Goal: Task Accomplishment & Management: Use online tool/utility

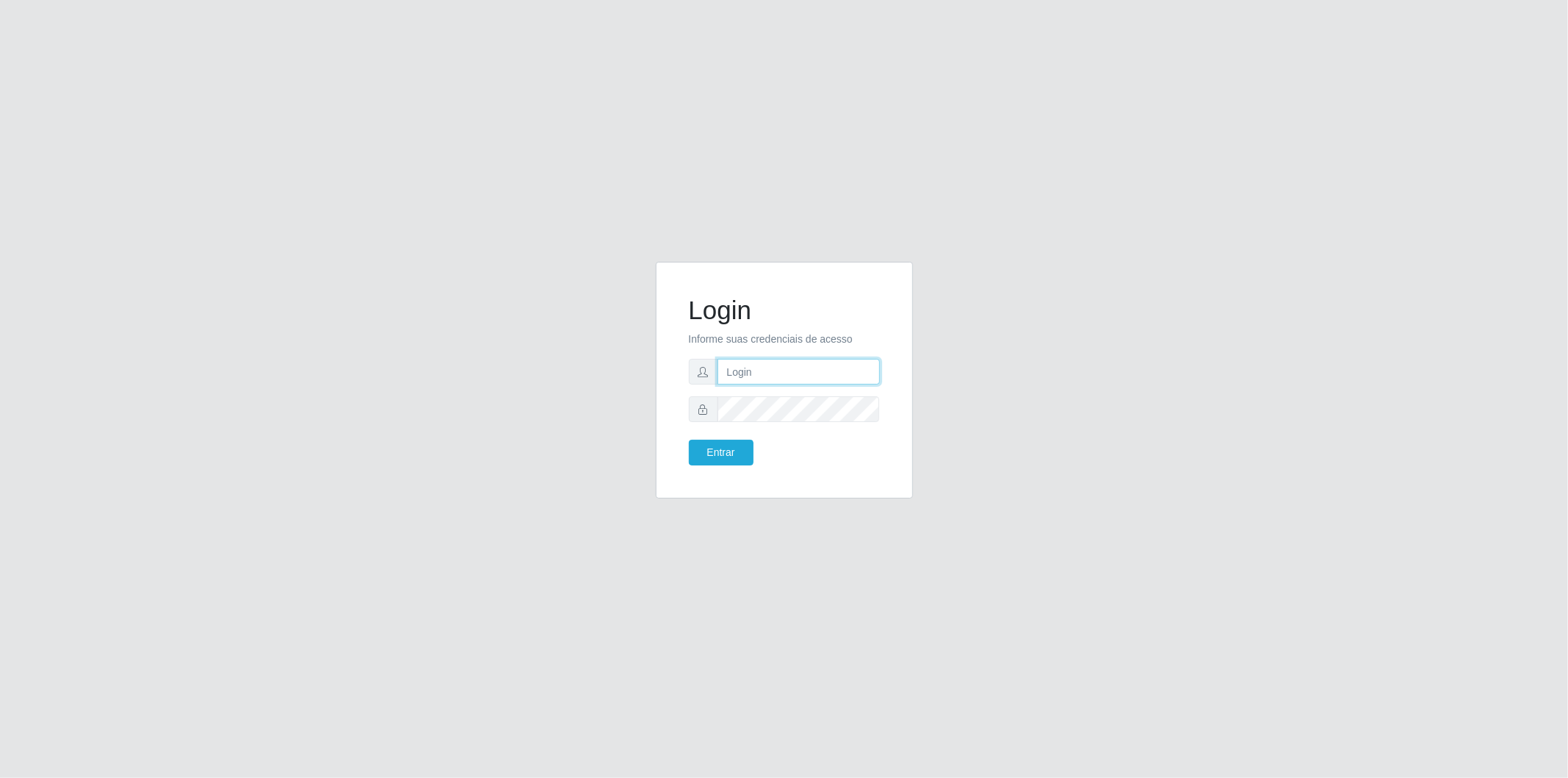
click at [724, 373] on input "text" at bounding box center [798, 372] width 162 height 26
type input "[EMAIL_ADDRESS][PERSON_NAME][DOMAIN_NAME]"
click at [738, 456] on button "Entrar" at bounding box center [722, 452] width 65 height 26
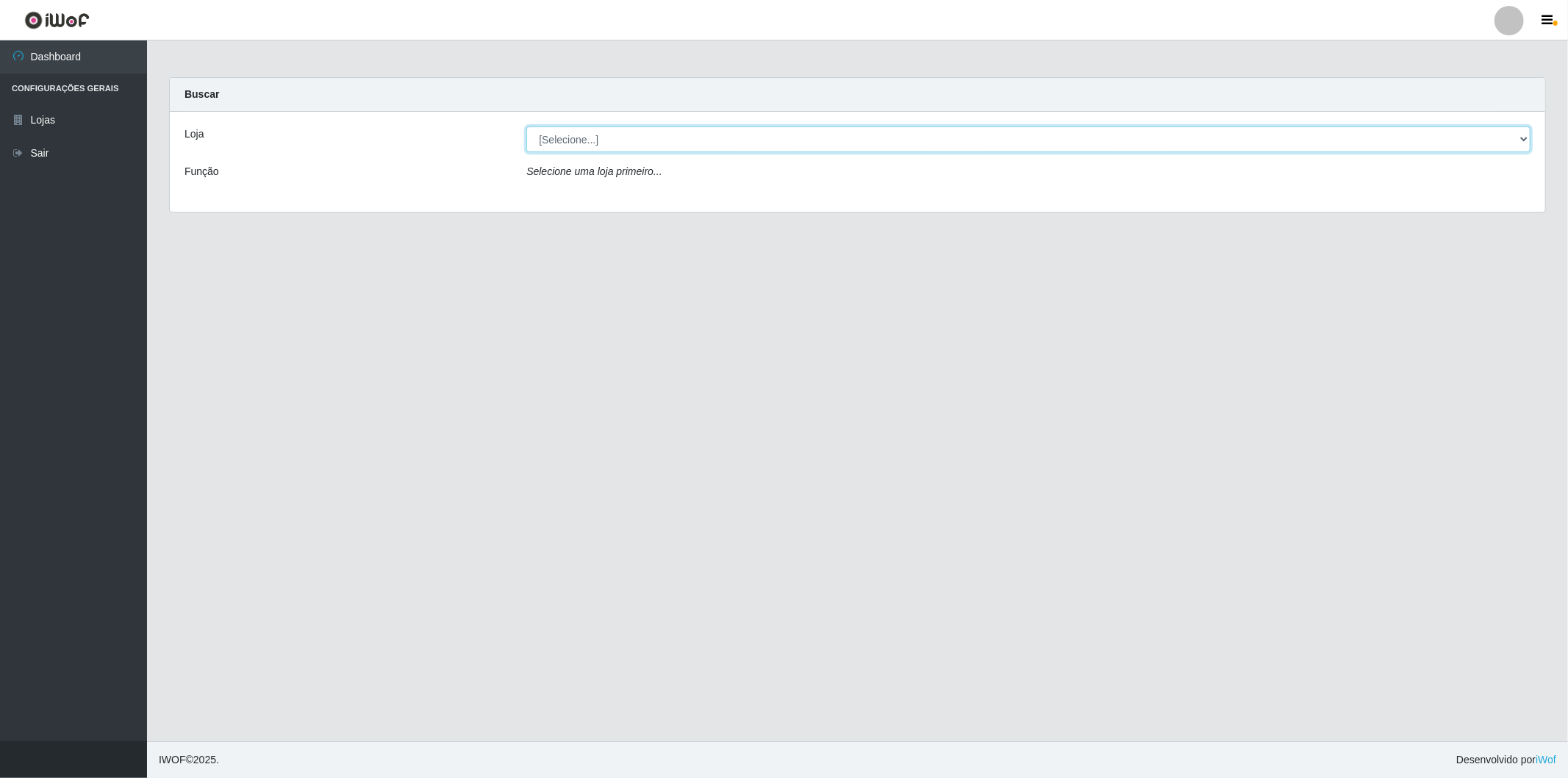
click at [616, 145] on select "[Selecione...] BomQueSó Agreste - Loja 2" at bounding box center [1029, 139] width 1005 height 26
select select "214"
click at [526, 127] on select "[Selecione...] BomQueSó Agreste - Loja 2" at bounding box center [1029, 139] width 1005 height 26
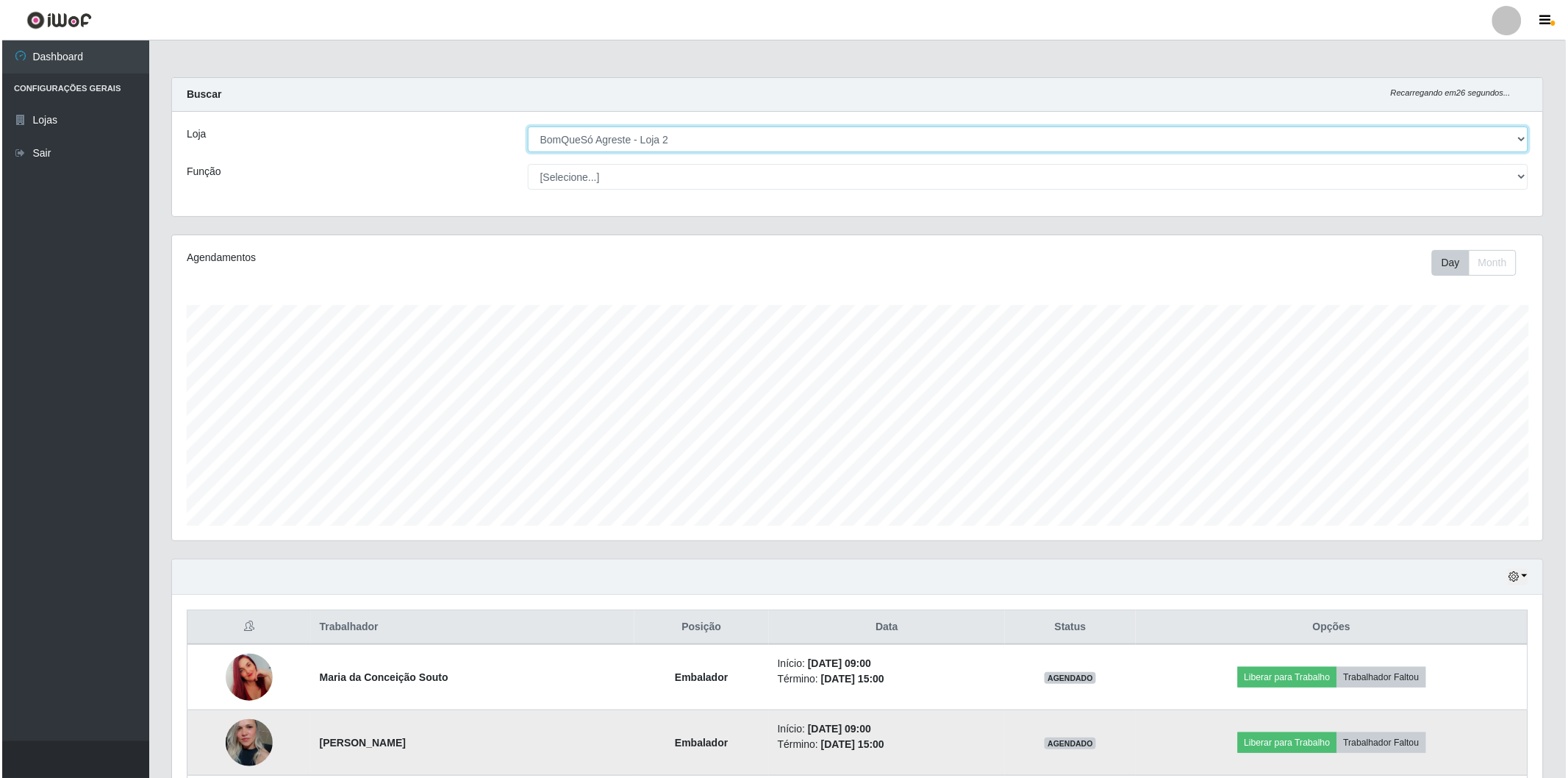
scroll to position [245, 0]
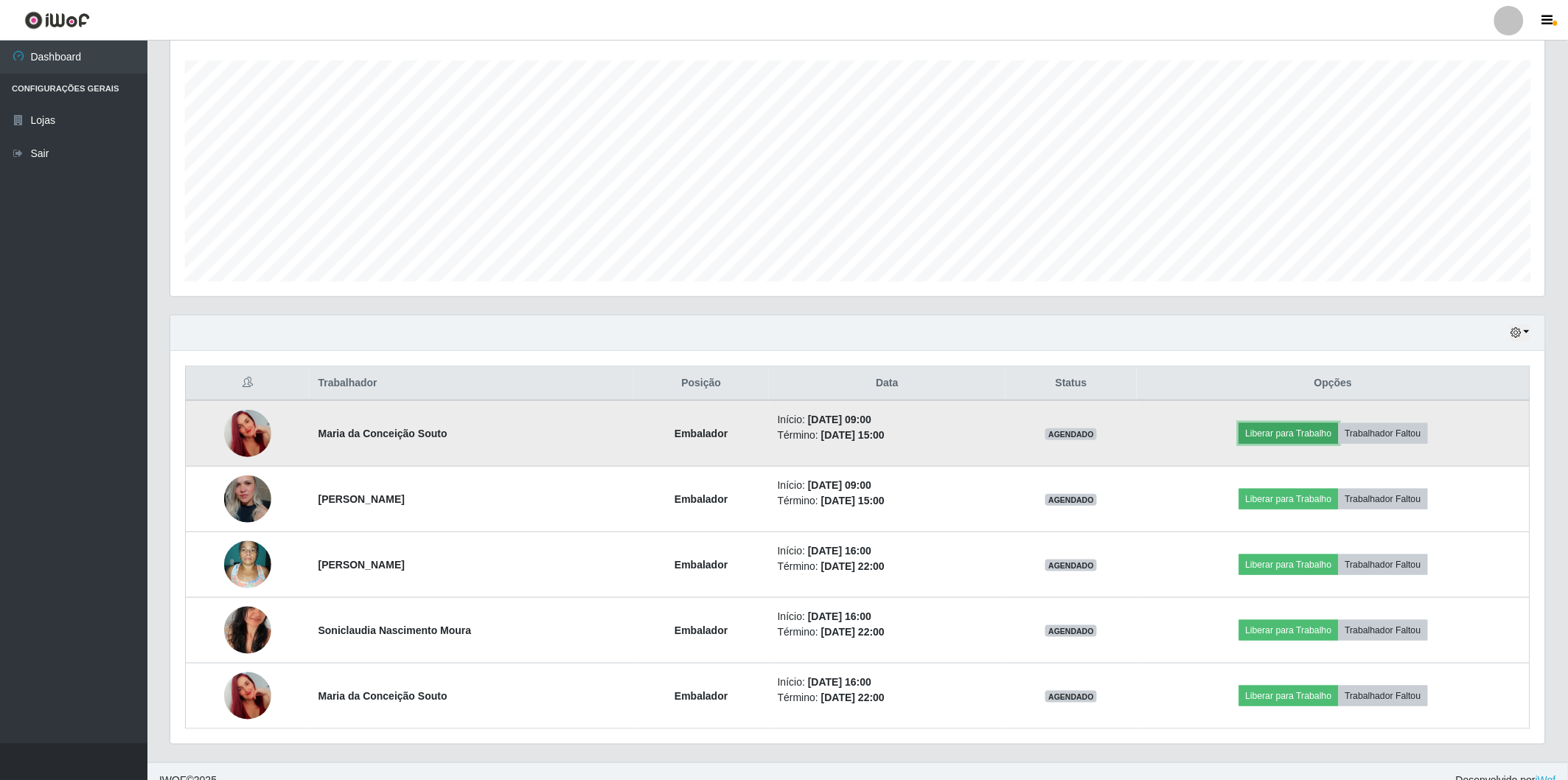
click at [1316, 435] on button "Liberar para Trabalho" at bounding box center [1289, 433] width 100 height 21
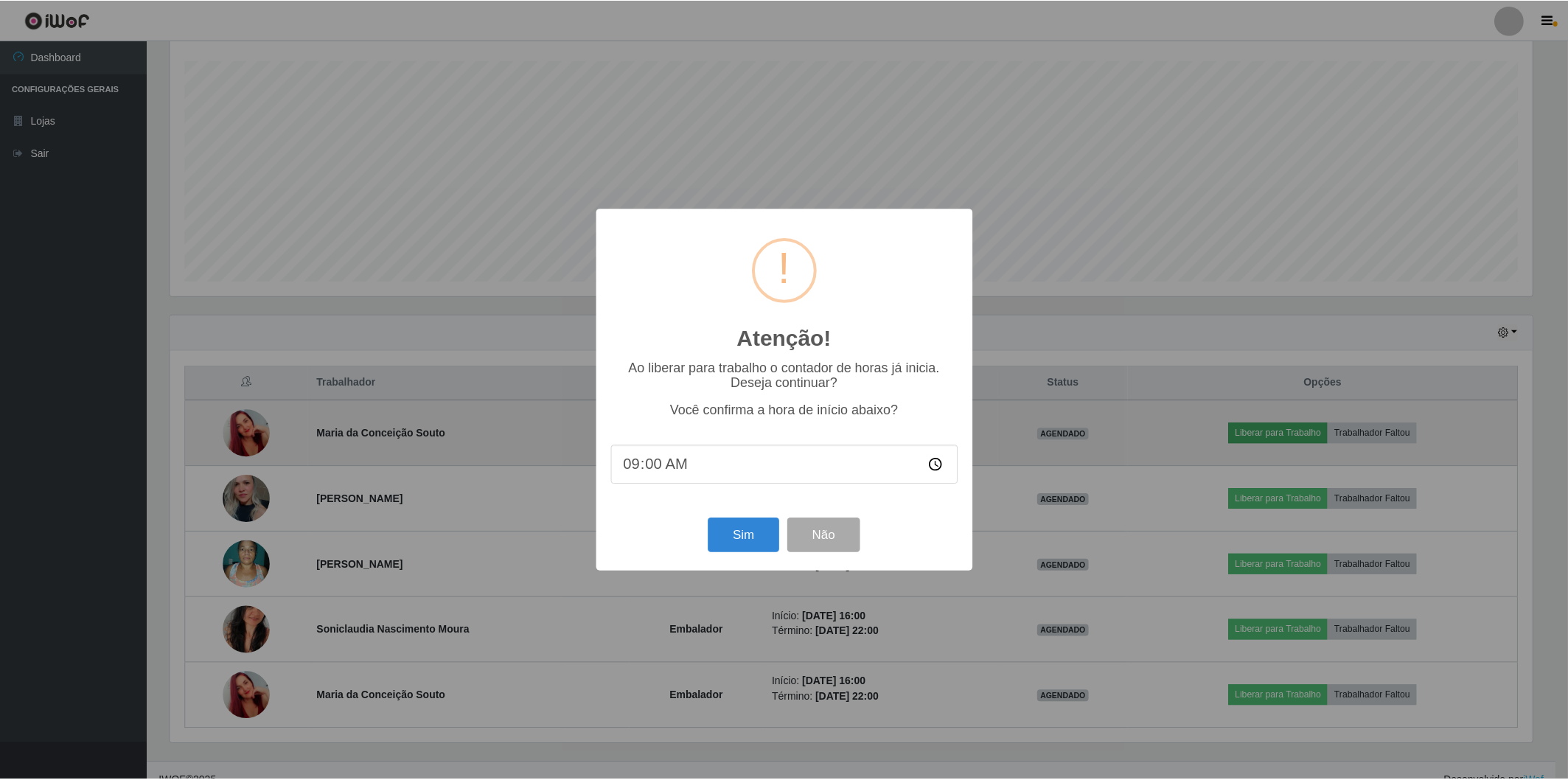
scroll to position [305, 1366]
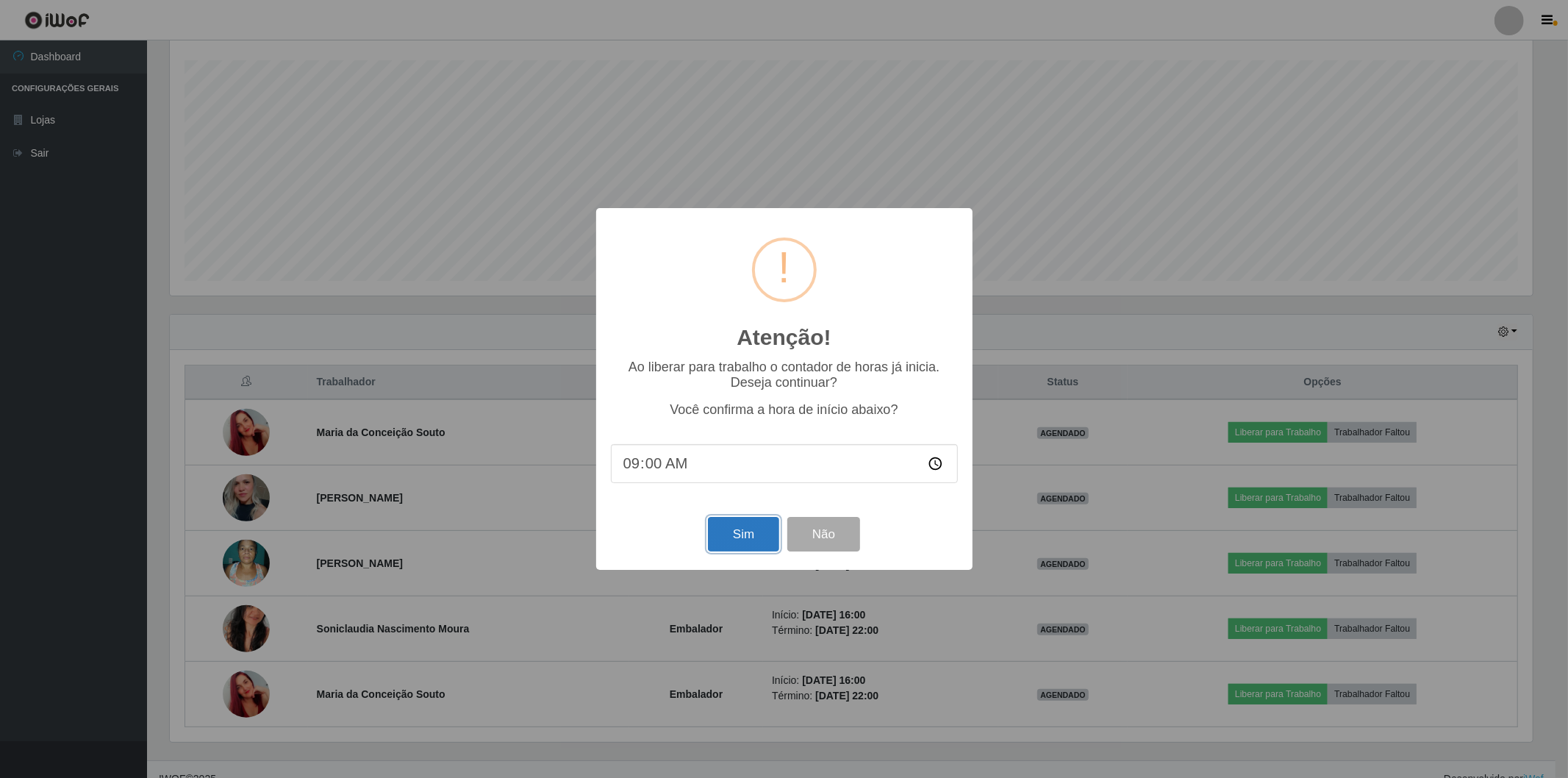
click at [722, 531] on button "Sim" at bounding box center [744, 535] width 71 height 35
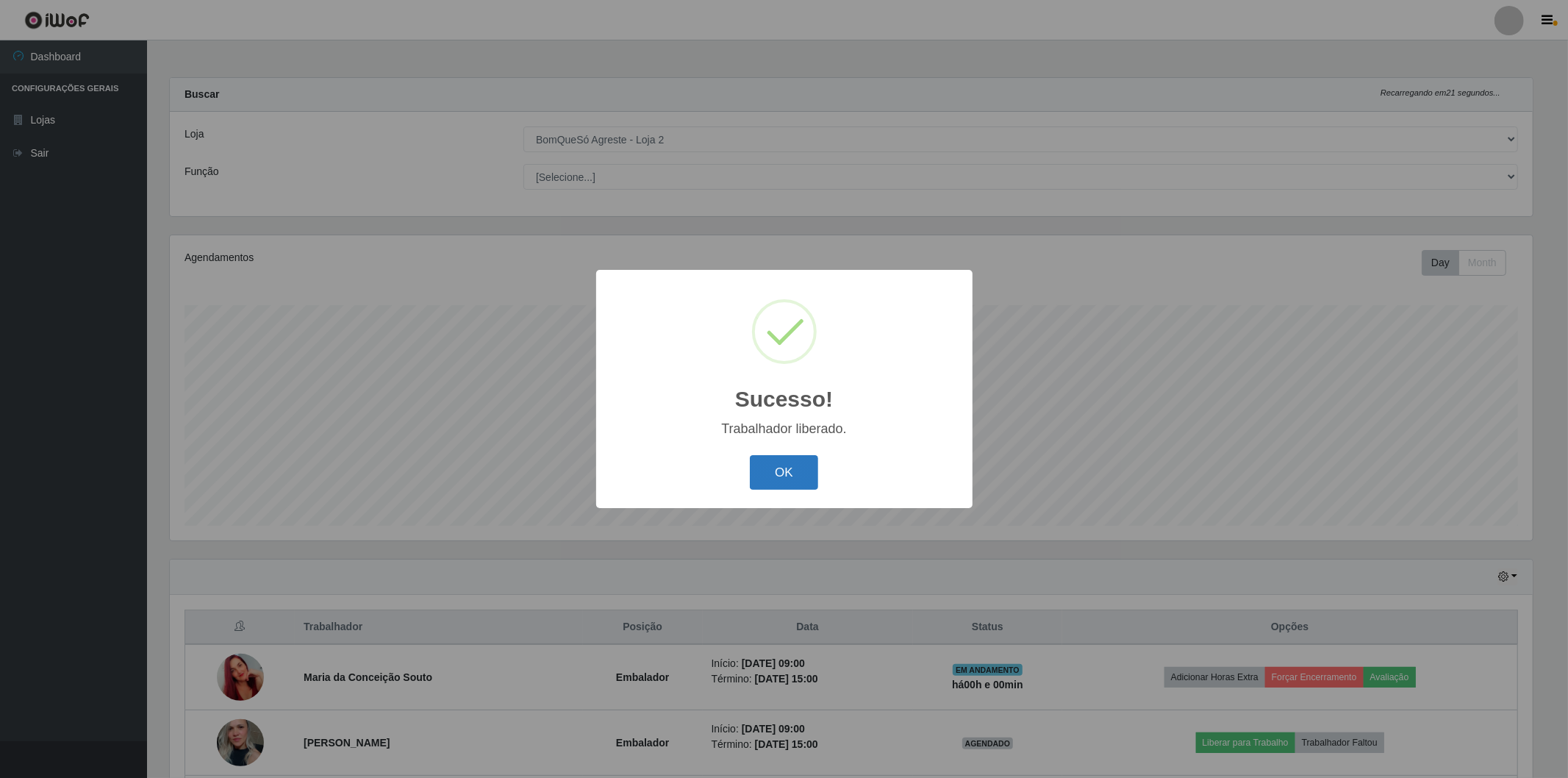
drag, startPoint x: 774, startPoint y: 500, endPoint x: 779, endPoint y: 477, distance: 23.5
click at [774, 492] on div "Sucesso! × Trabalhador liberado. OK Cancel" at bounding box center [784, 389] width 376 height 238
click at [779, 477] on button "OK" at bounding box center [784, 473] width 69 height 35
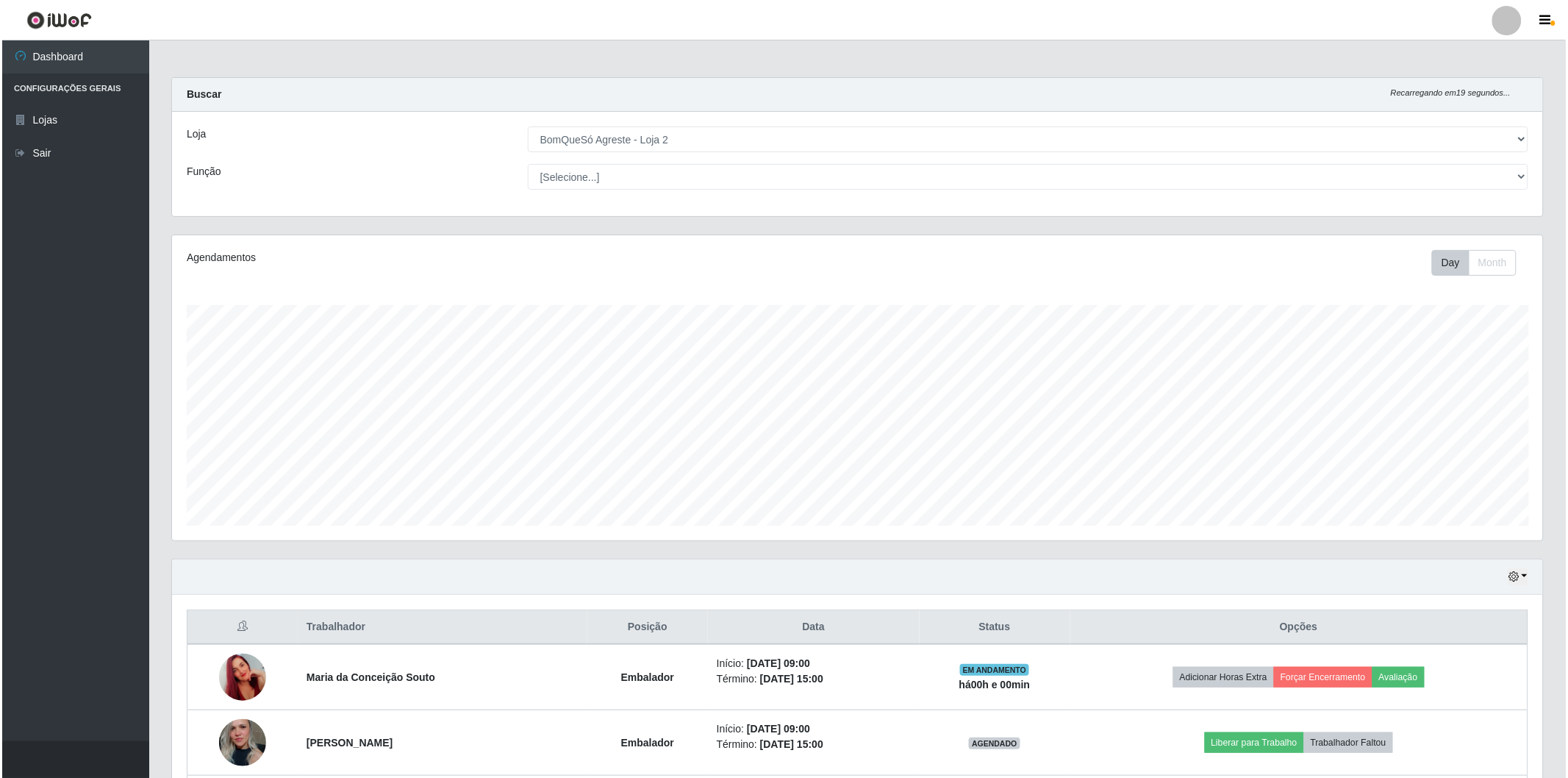
scroll to position [163, 0]
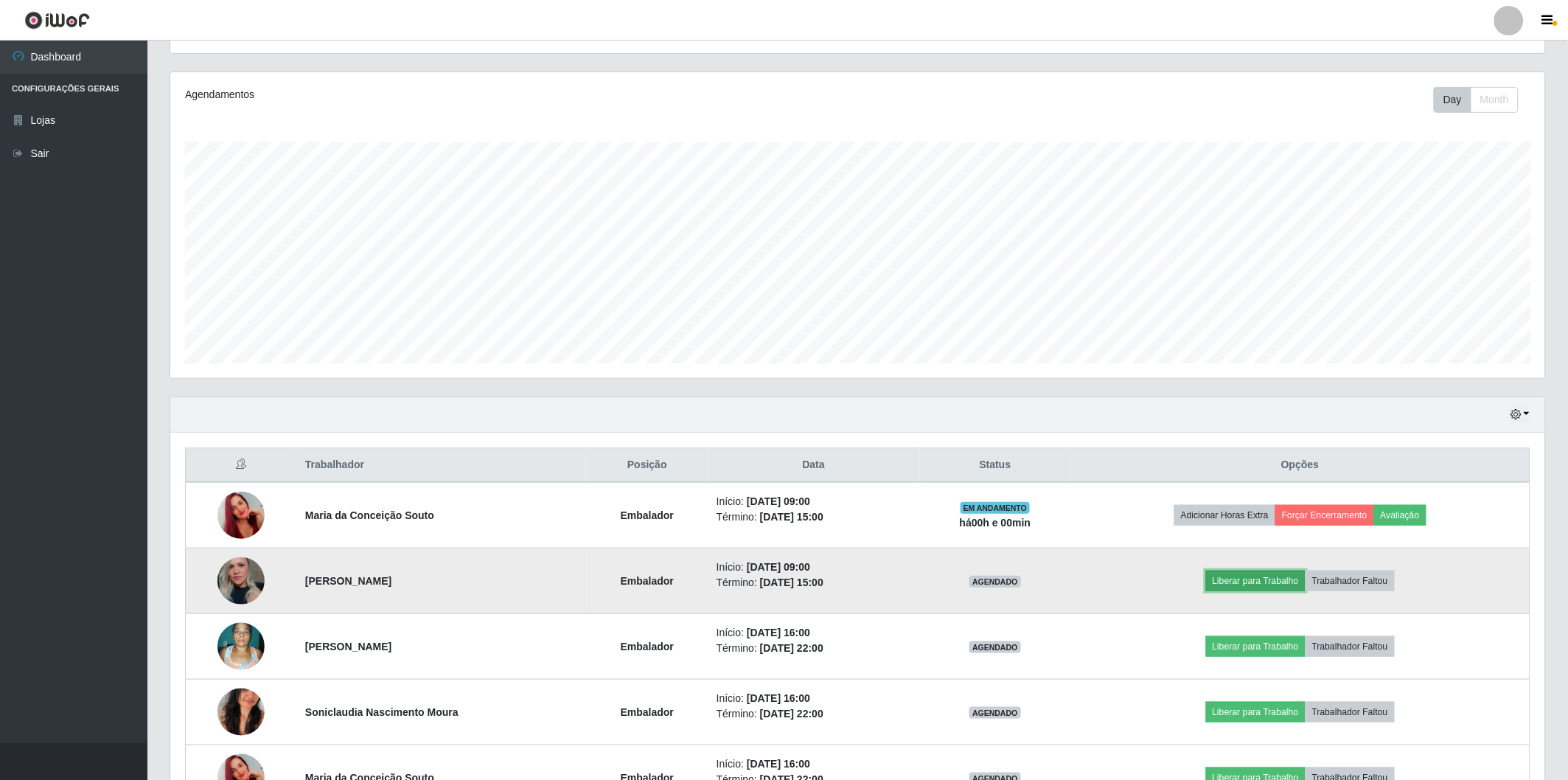
click at [1247, 580] on button "Liberar para Trabalho" at bounding box center [1256, 581] width 100 height 21
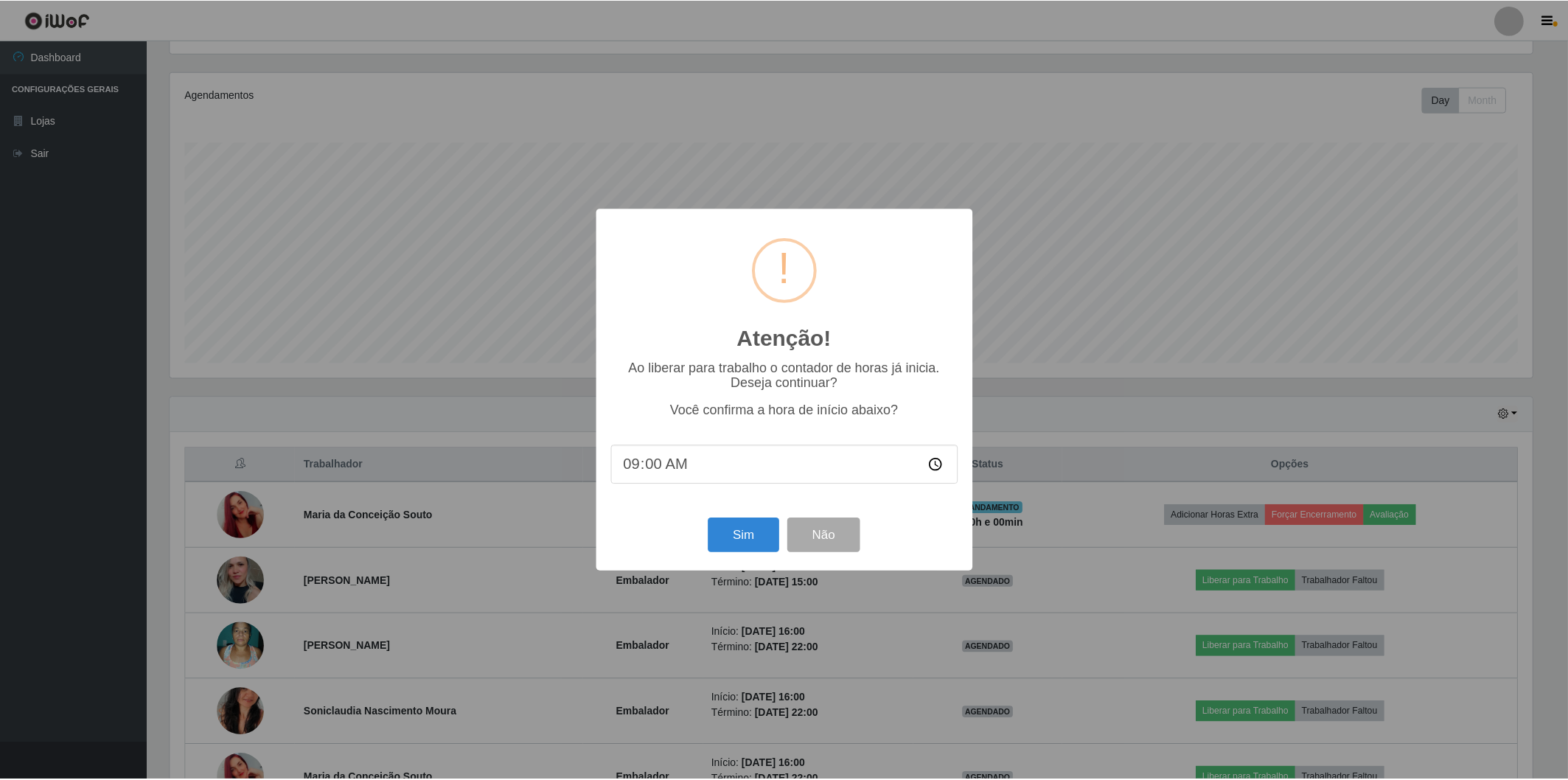
scroll to position [305, 1366]
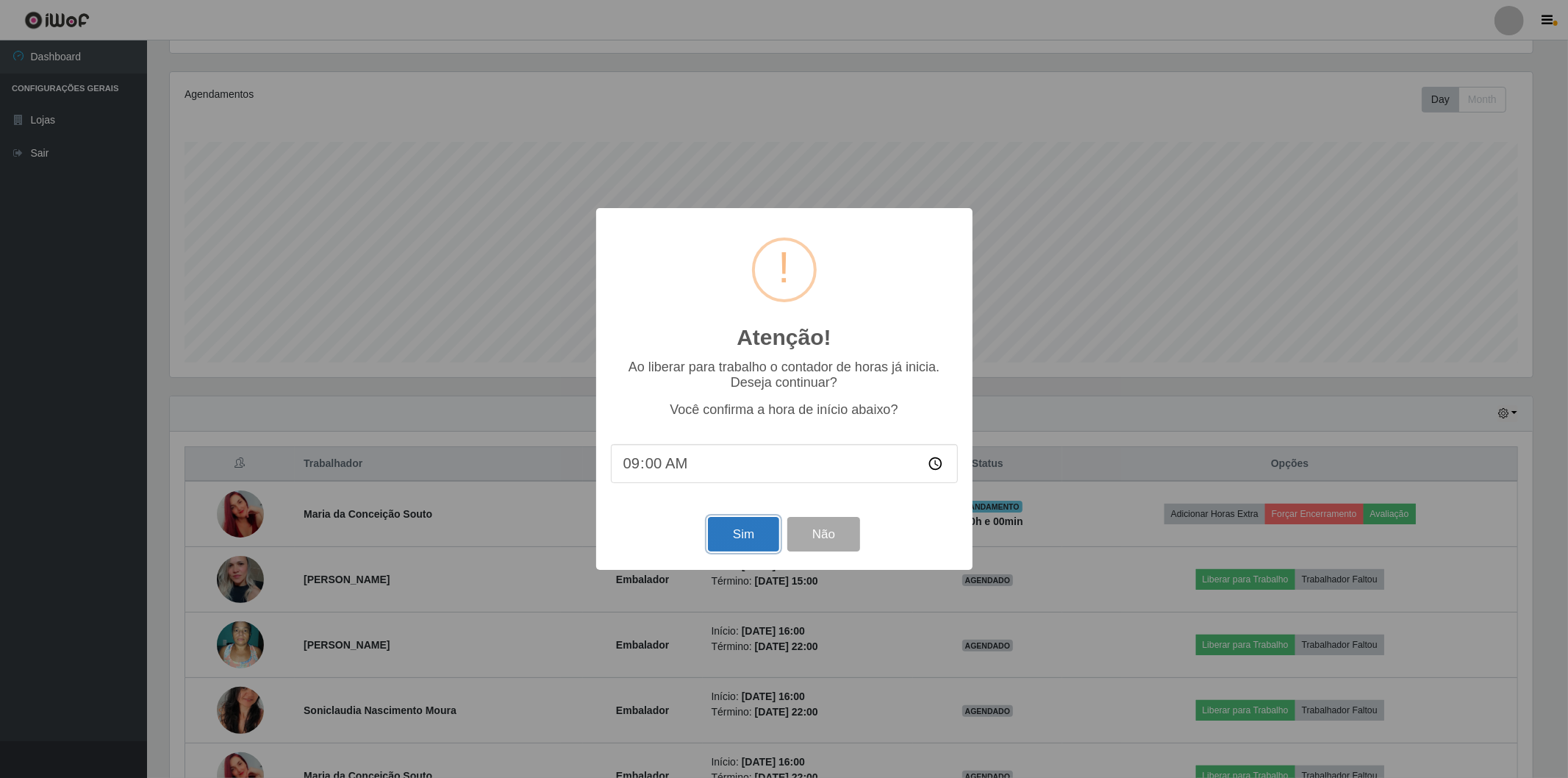
click at [751, 539] on button "Sim" at bounding box center [744, 535] width 71 height 35
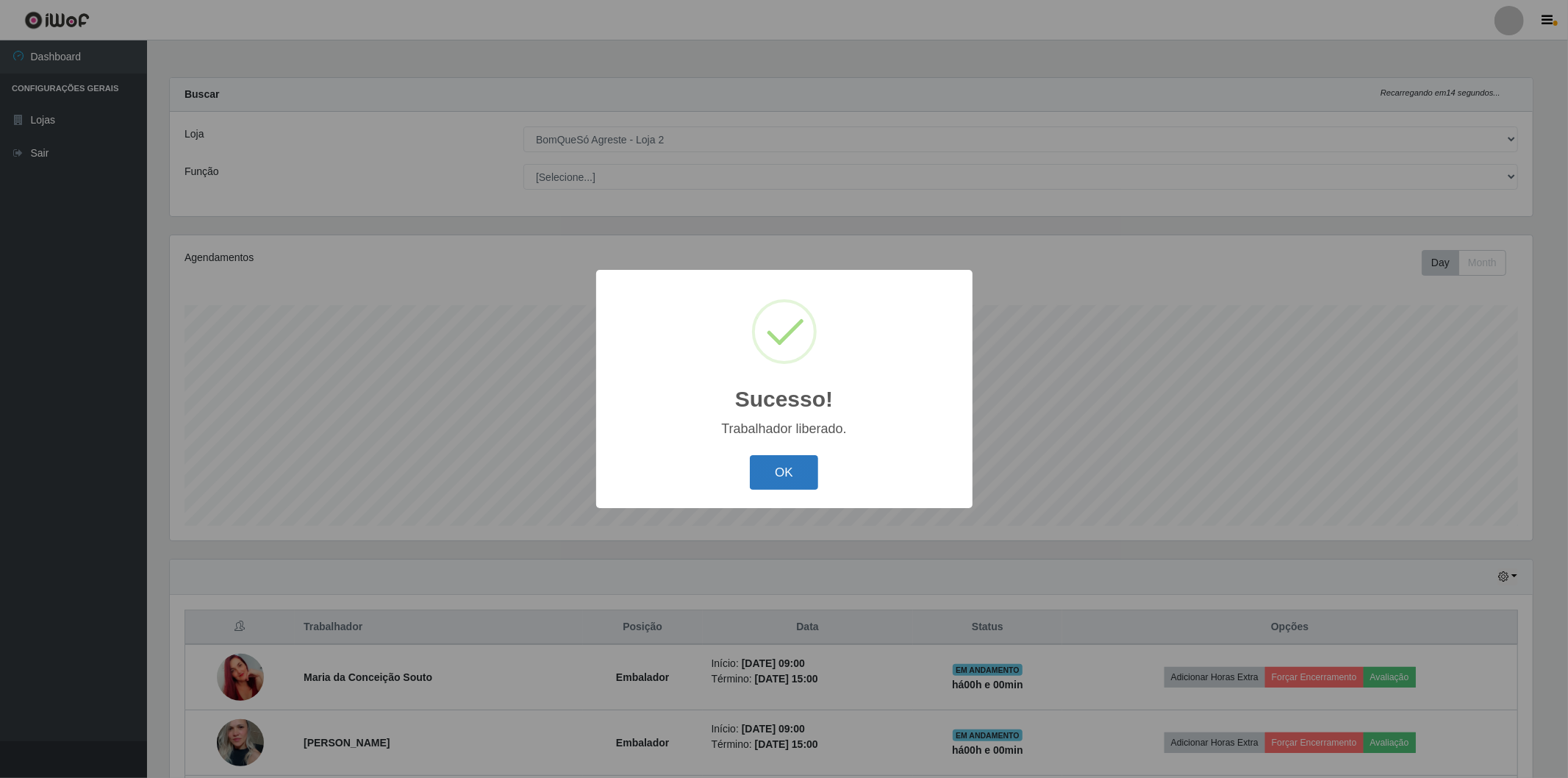
click at [800, 473] on button "OK" at bounding box center [784, 473] width 69 height 35
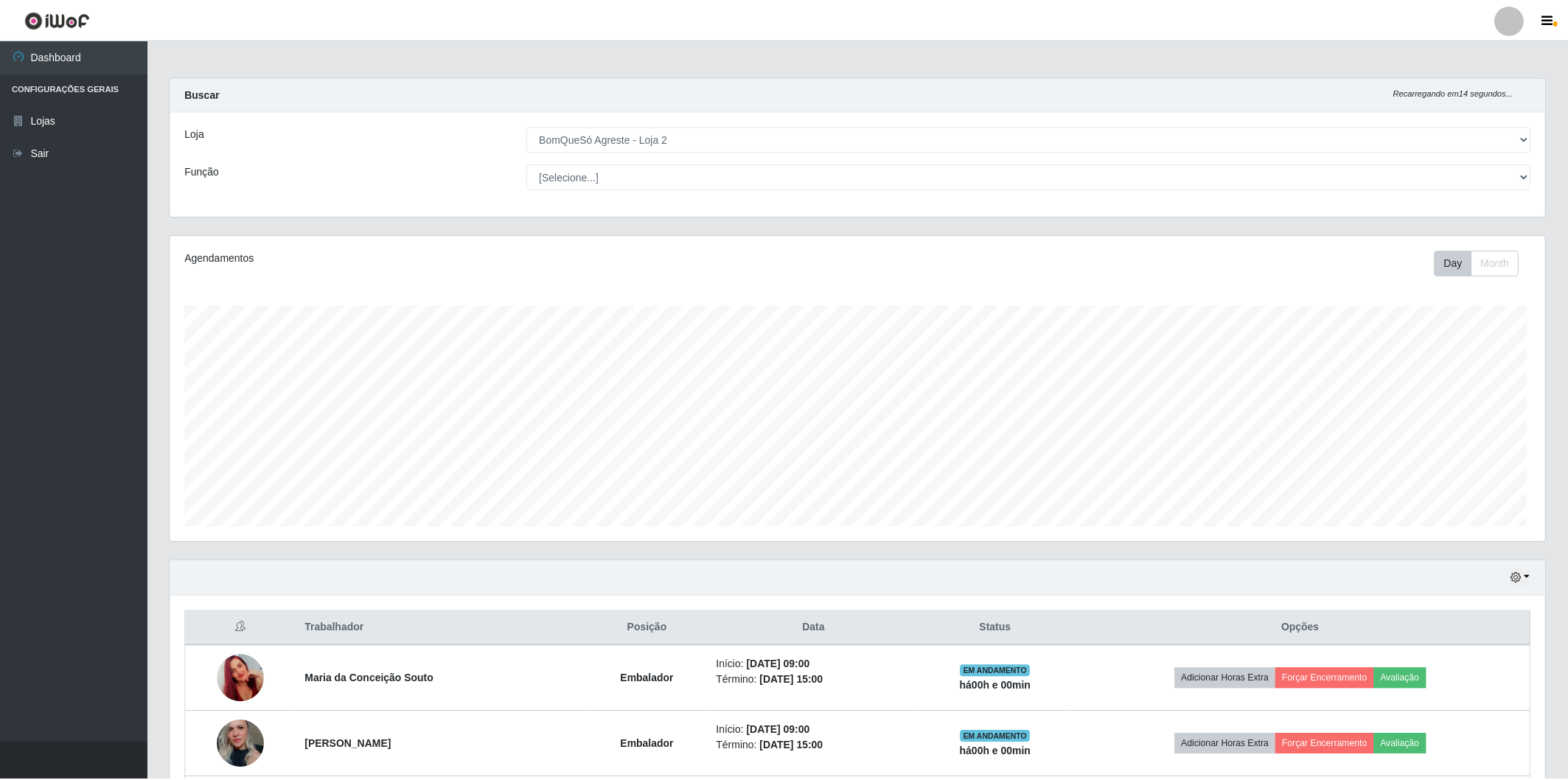
scroll to position [305, 1375]
